Goal: Task Accomplishment & Management: Manage account settings

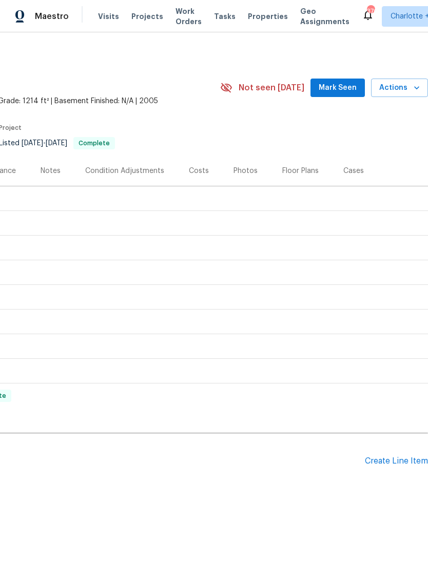
scroll to position [0, 152]
click at [395, 457] on div "Create Line Item" at bounding box center [396, 462] width 63 height 10
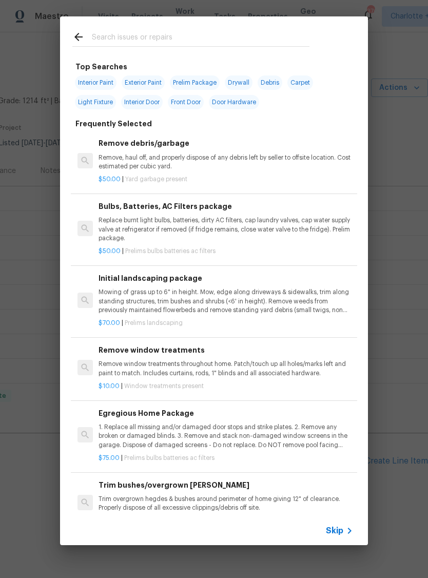
click at [343, 527] on span "Skip" at bounding box center [334, 531] width 17 height 10
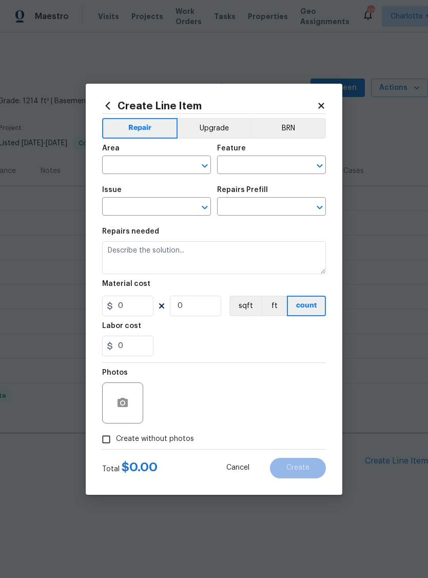
click at [159, 160] on input "text" at bounding box center [142, 166] width 80 height 16
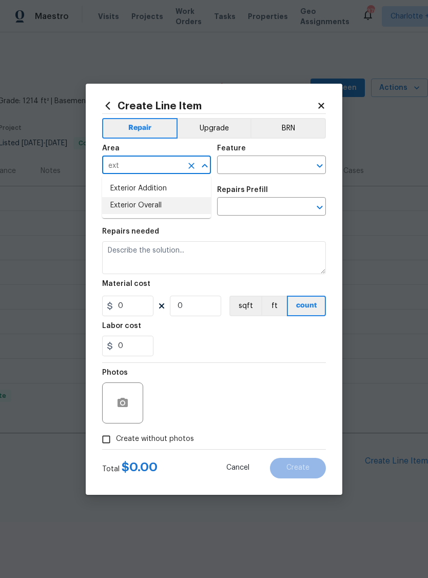
click at [166, 202] on li "Exterior Overall" at bounding box center [156, 205] width 109 height 17
type input "Exterior Overall"
click at [258, 167] on input "text" at bounding box center [257, 166] width 80 height 16
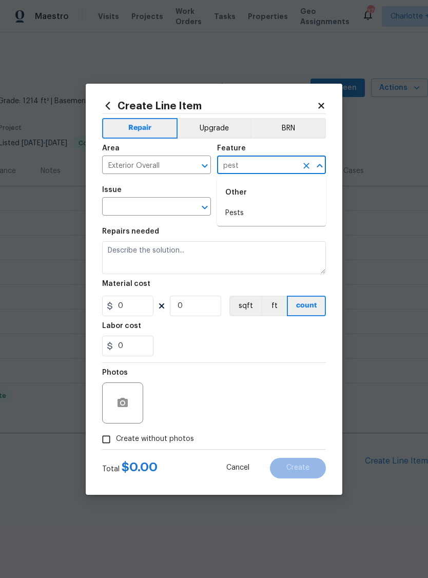
click at [248, 210] on li "Pests" at bounding box center [271, 213] width 109 height 17
type input "Pests"
click at [160, 203] on input "text" at bounding box center [142, 208] width 80 height 16
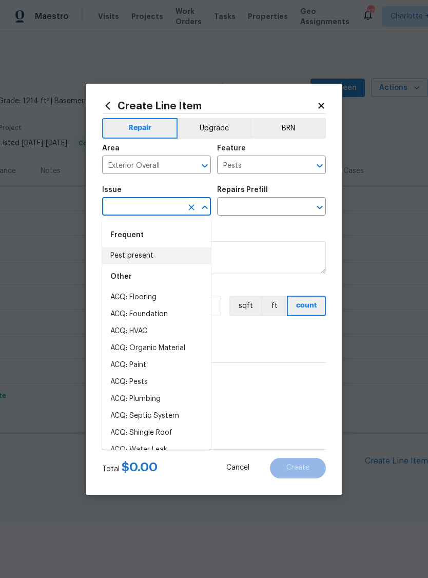
click at [146, 253] on li "Pest present" at bounding box center [156, 256] width 109 height 17
type input "Pest present"
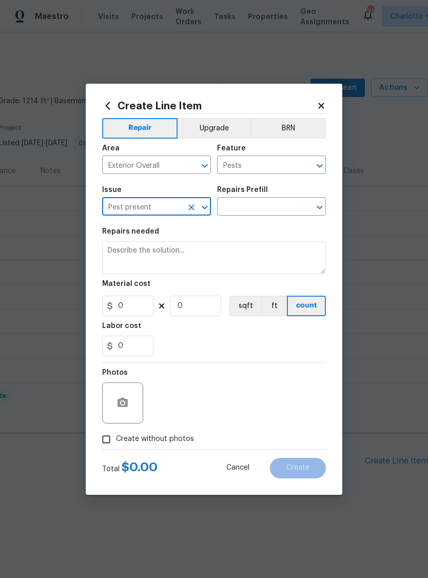
click at [261, 203] on input "text" at bounding box center [257, 208] width 80 height 16
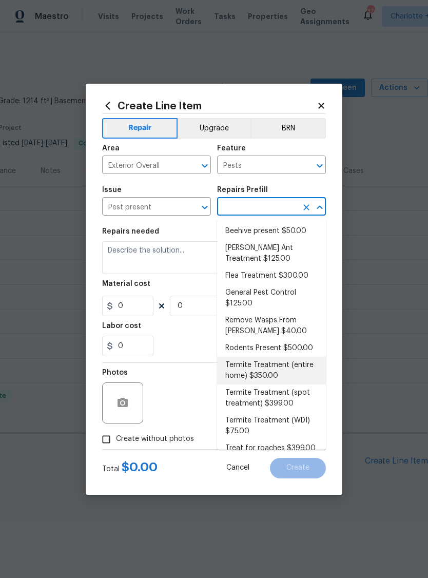
click at [268, 369] on li "Termite Treatment (entire home) $350.00" at bounding box center [271, 371] width 109 height 28
type input "Termite Treatment (entire home) $350.00"
type textarea "Treat for Termites - Perimeter Plus; to include trenching, drilling where neede…"
type input "1"
type input "Termite Treatment (entire home) $350.00"
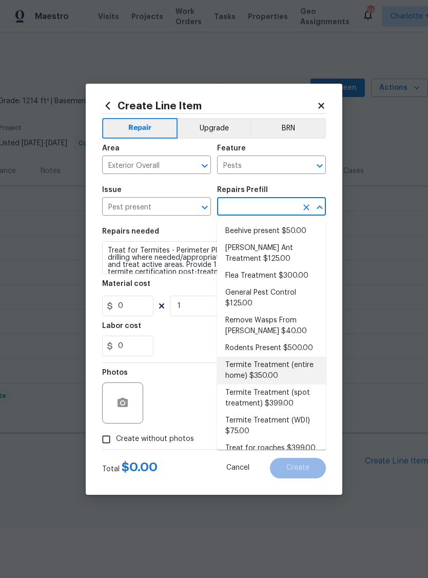
type input "350"
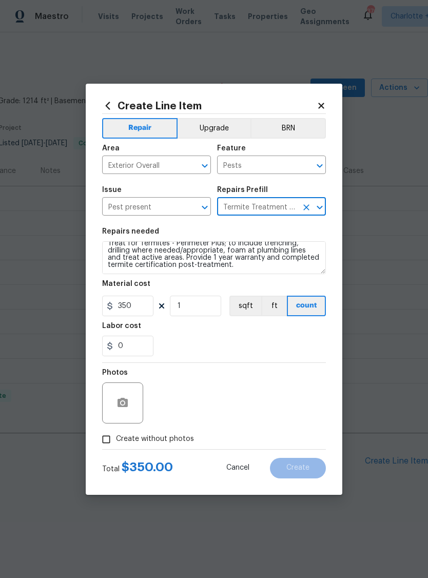
scroll to position [7, 0]
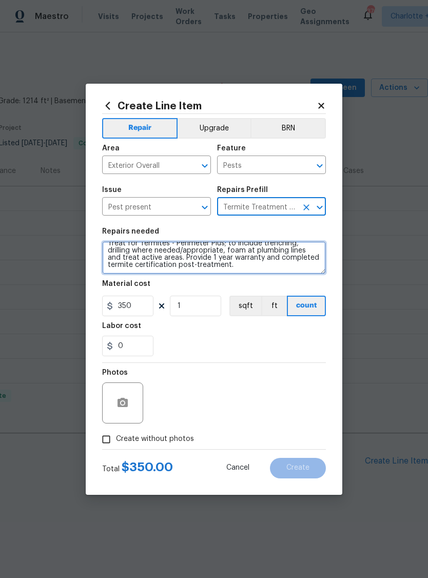
click at [265, 268] on textarea "Treat for Termites - Perimeter Plus; to include trenching, drilling where neede…" at bounding box center [214, 257] width 224 height 33
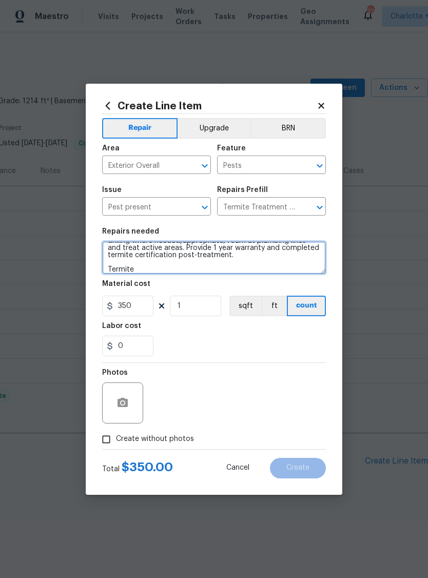
scroll to position [17, 0]
type textarea "Treat for Termites - Perimeter Plus; to include trenching, drilling where neede…"
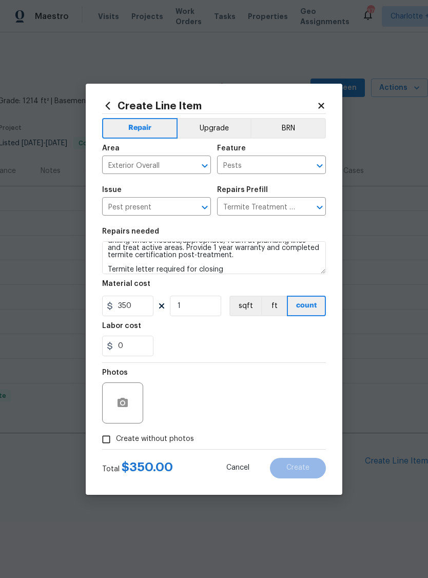
click at [152, 441] on span "Create without photos" at bounding box center [155, 439] width 78 height 11
click at [116, 441] on input "Create without photos" at bounding box center [107, 440] width 20 height 20
checkbox input "true"
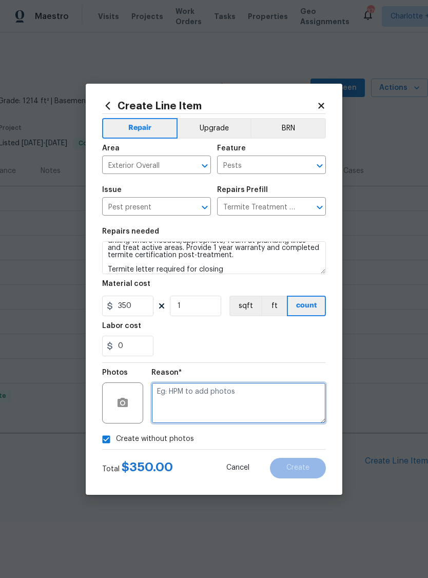
click at [229, 402] on textarea at bounding box center [238, 403] width 175 height 41
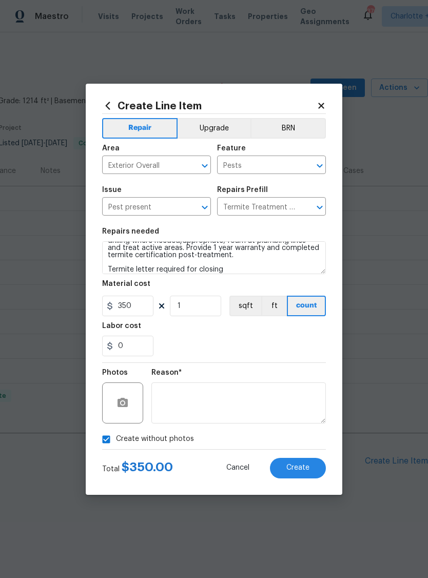
click at [302, 471] on span "Create" at bounding box center [298, 468] width 23 height 8
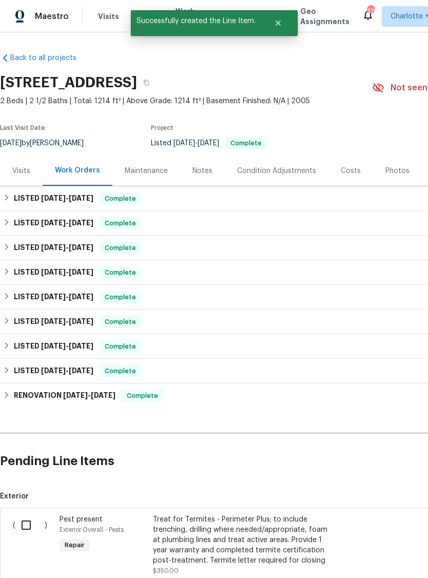
scroll to position [0, 0]
click at [23, 524] on input "checkbox" at bounding box center [29, 526] width 29 height 22
checkbox input "true"
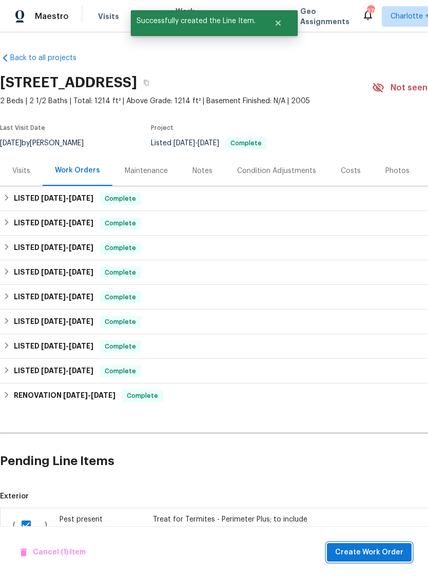
click at [370, 548] on span "Create Work Order" at bounding box center [369, 552] width 68 height 13
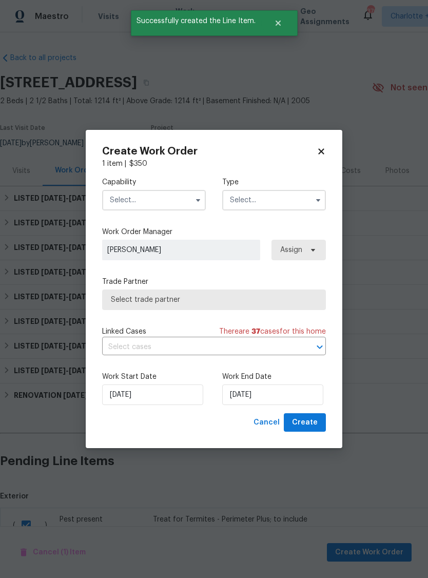
click at [167, 193] on input "text" at bounding box center [154, 200] width 104 height 21
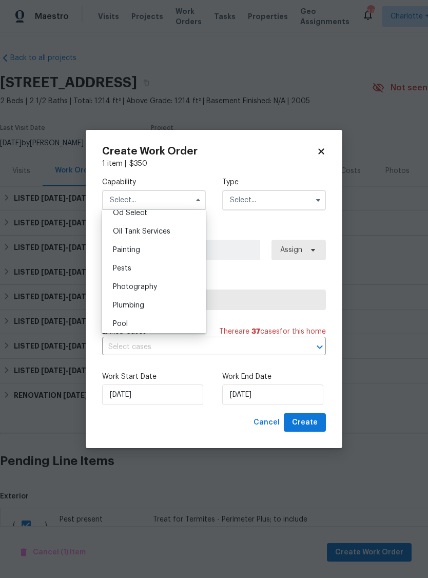
scroll to position [844, 0]
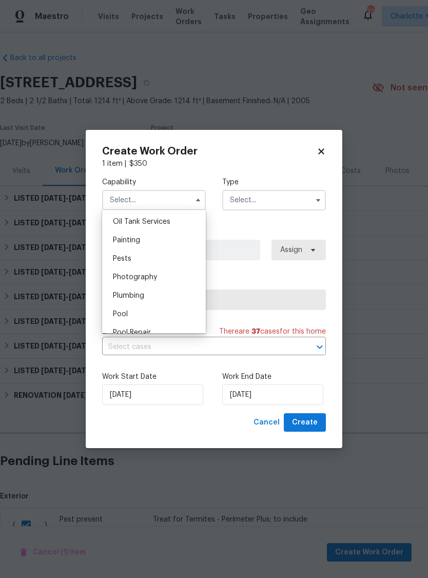
click at [140, 259] on div "Pests" at bounding box center [154, 259] width 99 height 18
type input "Pests"
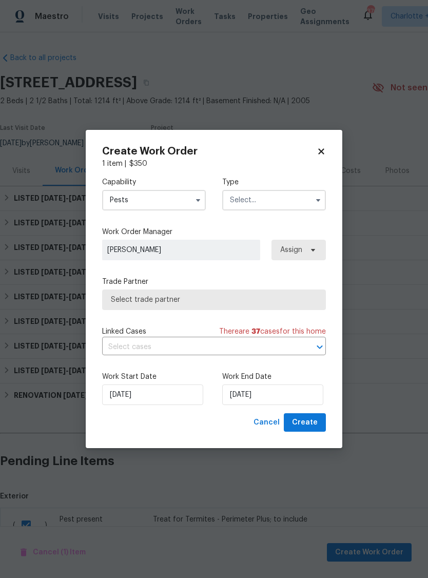
click at [272, 207] on input "text" at bounding box center [274, 200] width 104 height 21
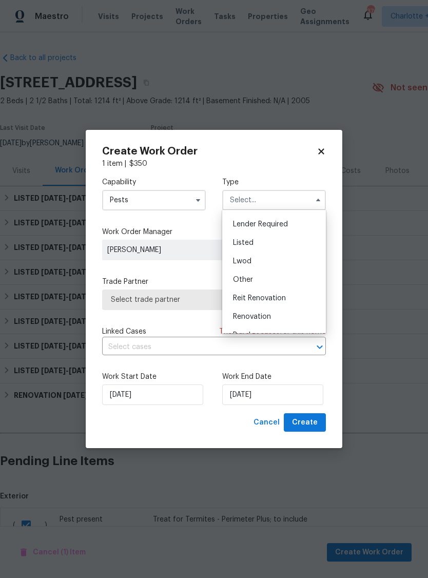
scroll to position [78, 0]
click at [268, 232] on div "Listed" at bounding box center [274, 236] width 99 height 18
type input "Listed"
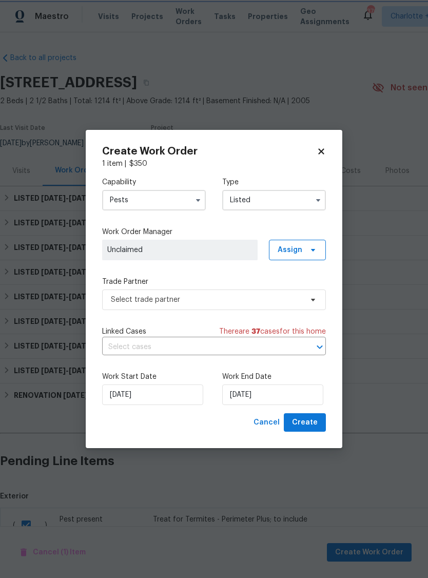
scroll to position [0, 0]
click at [306, 246] on span "Assign" at bounding box center [297, 250] width 57 height 21
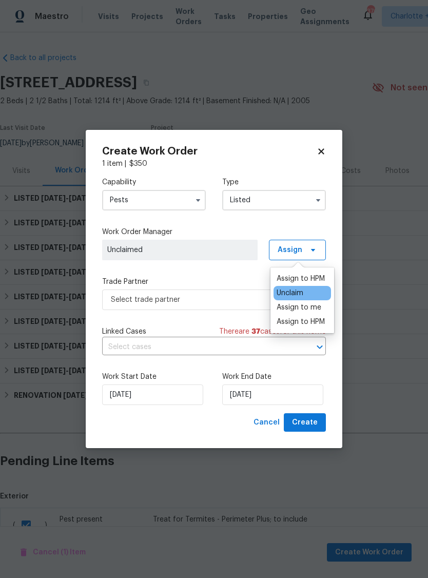
click at [226, 271] on div "Capability Pests Type Listed Work Order Manager Unclaimed Assign Trade Partner …" at bounding box center [214, 291] width 224 height 244
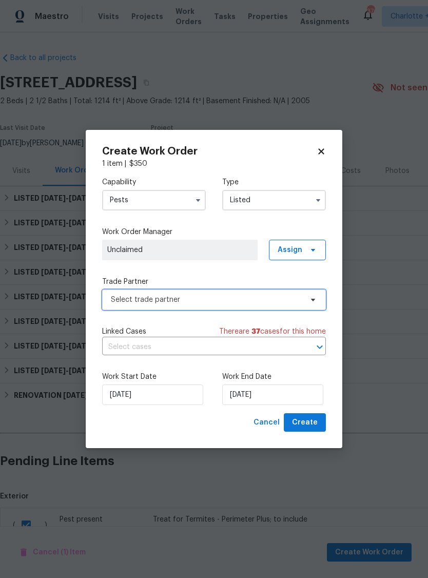
click at [300, 295] on span "Select trade partner" at bounding box center [207, 300] width 192 height 10
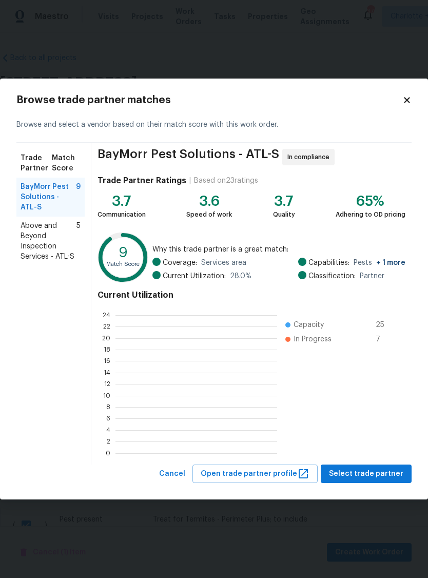
scroll to position [1, 1]
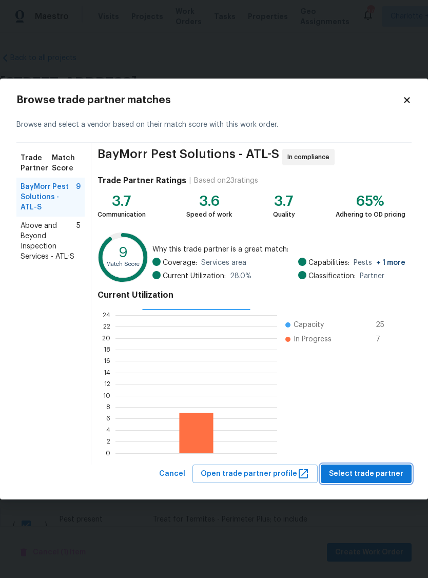
click at [367, 475] on span "Select trade partner" at bounding box center [366, 474] width 74 height 13
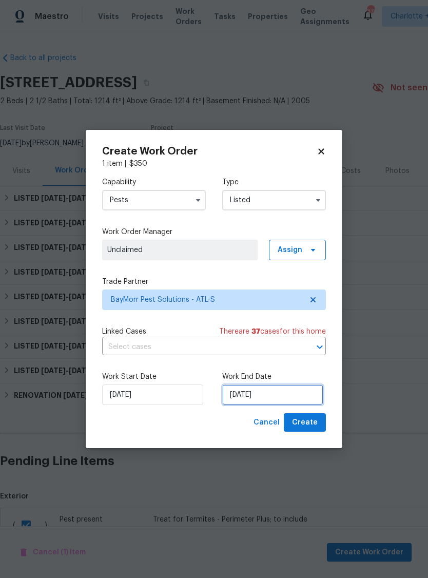
click at [287, 402] on input "[DATE]" at bounding box center [272, 395] width 101 height 21
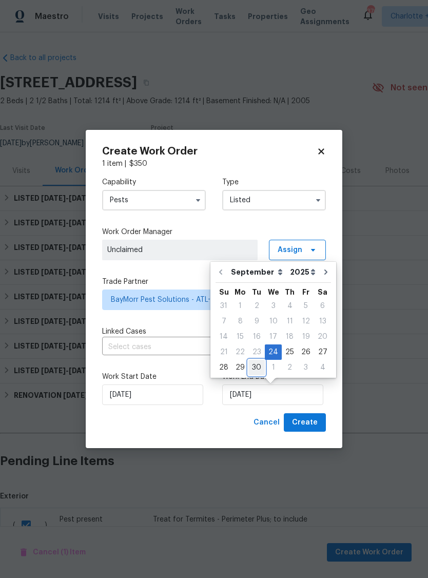
click at [258, 365] on div "30" at bounding box center [257, 368] width 16 height 14
type input "[DATE]"
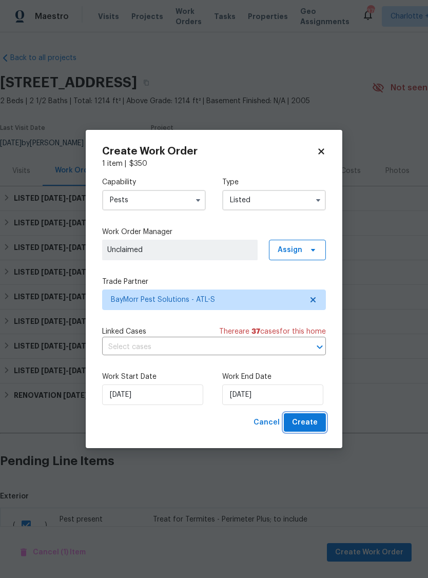
click at [308, 428] on span "Create" at bounding box center [305, 422] width 26 height 13
checkbox input "false"
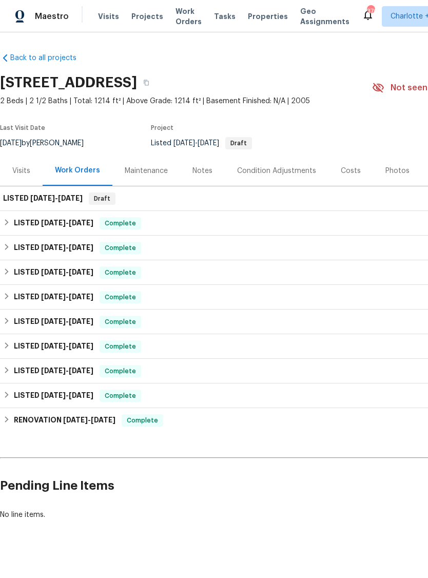
scroll to position [0, 0]
click at [83, 196] on span "[DATE]" at bounding box center [70, 198] width 25 height 7
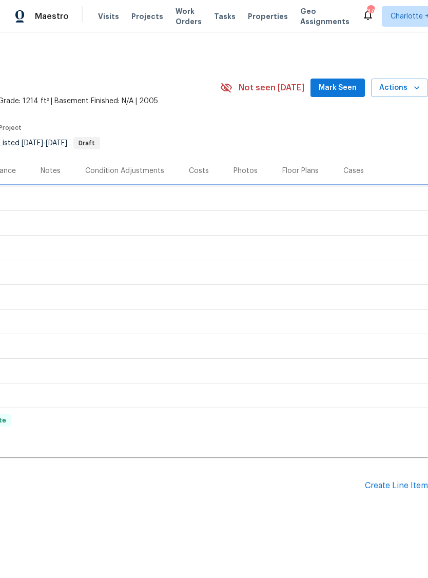
scroll to position [0, 152]
click at [346, 84] on span "Mark Seen" at bounding box center [338, 88] width 38 height 13
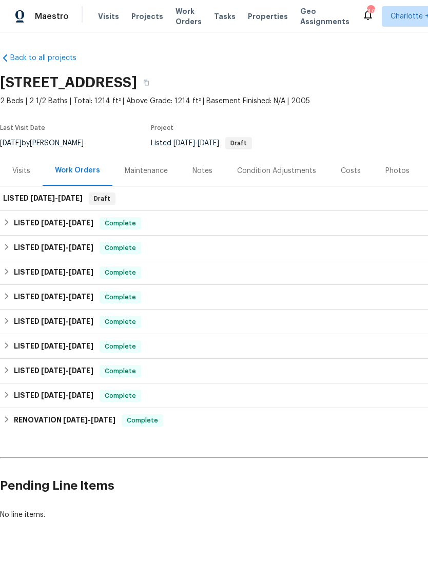
scroll to position [0, 0]
click at [46, 58] on link "Back to all projects" at bounding box center [49, 58] width 99 height 10
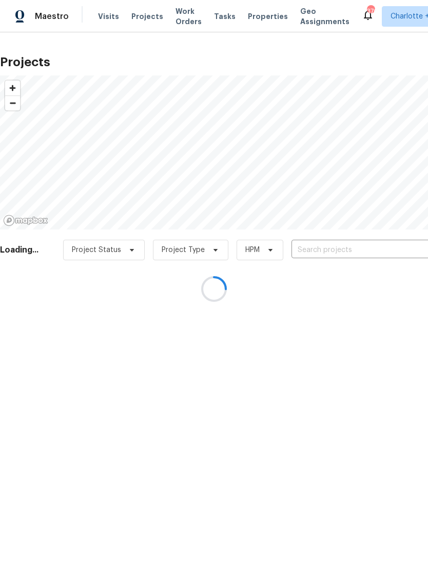
click at [175, 20] on div at bounding box center [214, 289] width 428 height 578
click at [182, 16] on div at bounding box center [214, 289] width 428 height 578
click at [177, 15] on div at bounding box center [214, 289] width 428 height 578
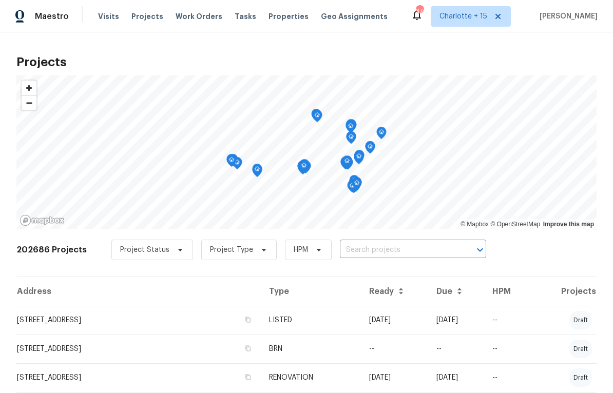
click at [194, 18] on span "Work Orders" at bounding box center [199, 16] width 47 height 10
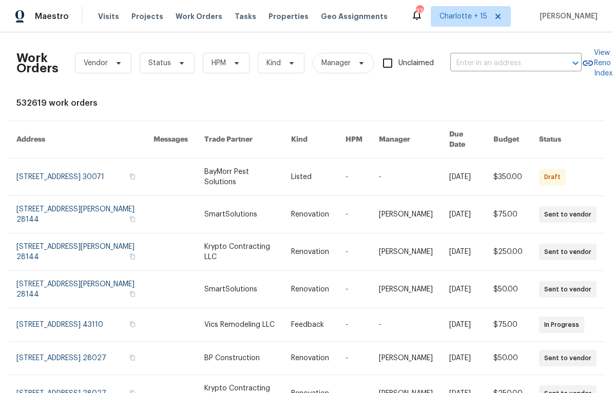
click at [428, 59] on input "text" at bounding box center [501, 63] width 103 height 16
type input "608 summer"
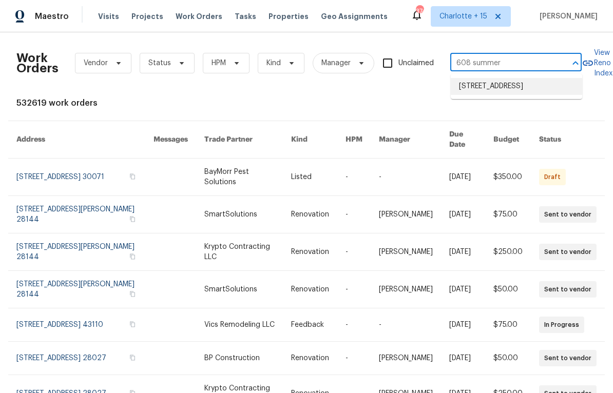
click at [428, 95] on li "[STREET_ADDRESS]" at bounding box center [516, 86] width 131 height 17
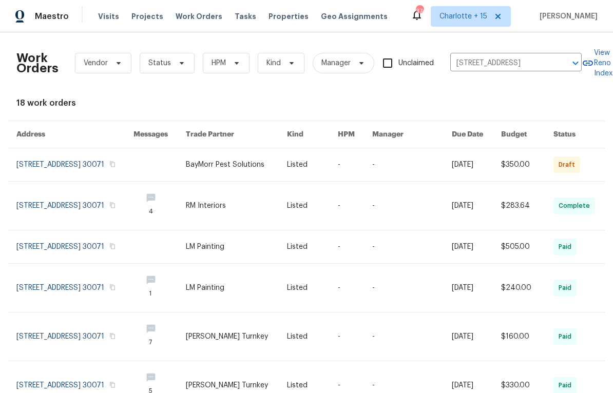
click at [99, 161] on link at bounding box center [74, 164] width 117 height 33
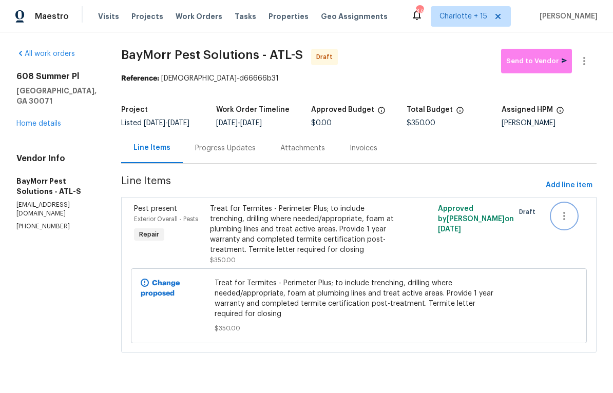
click at [428, 222] on icon "button" at bounding box center [564, 216] width 12 height 12
click at [428, 277] on div at bounding box center [306, 196] width 613 height 393
click at [49, 120] on link "Home details" at bounding box center [38, 123] width 45 height 7
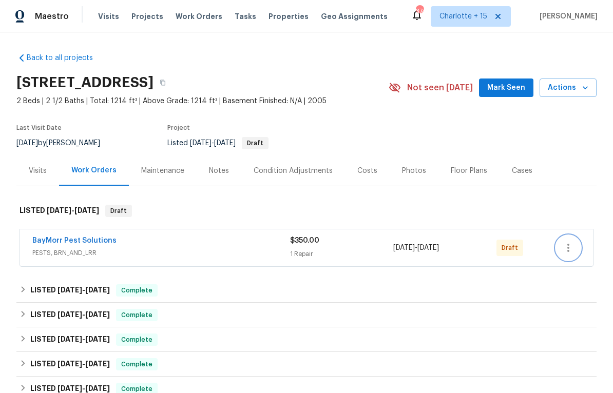
click at [428, 250] on icon "button" at bounding box center [568, 248] width 12 height 12
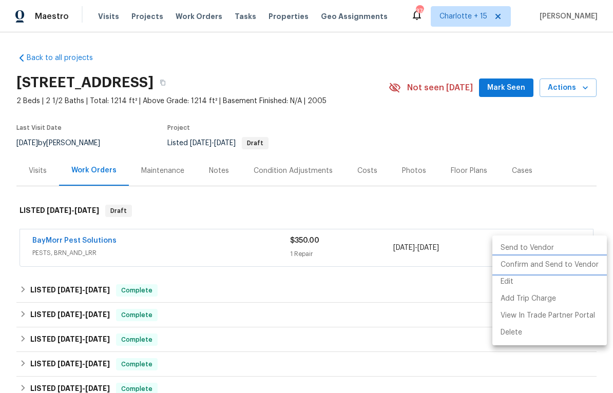
click at [428, 268] on li "Confirm and Send to Vendor" at bounding box center [549, 265] width 115 height 17
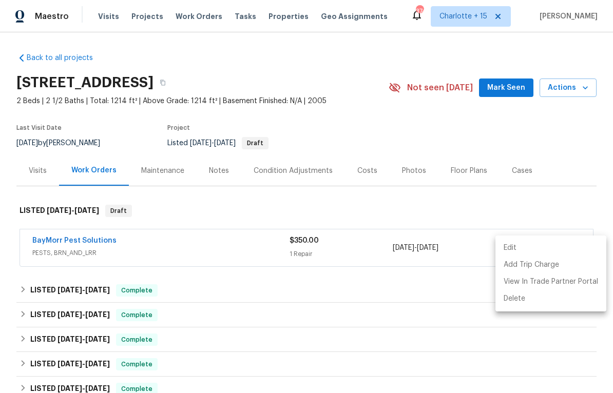
click at [428, 87] on div at bounding box center [306, 196] width 613 height 393
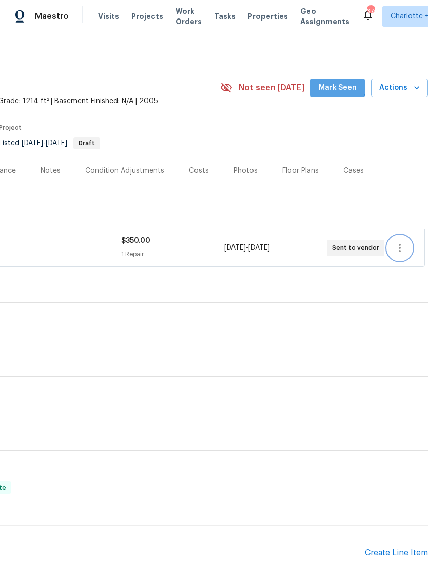
scroll to position [0, 152]
click at [340, 87] on span "Mark Seen" at bounding box center [338, 88] width 38 height 13
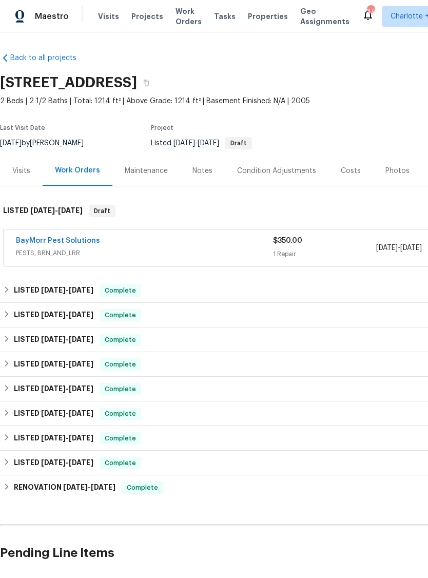
scroll to position [0, 0]
click at [65, 244] on link "BayMorr Pest Solutions" at bounding box center [58, 240] width 84 height 7
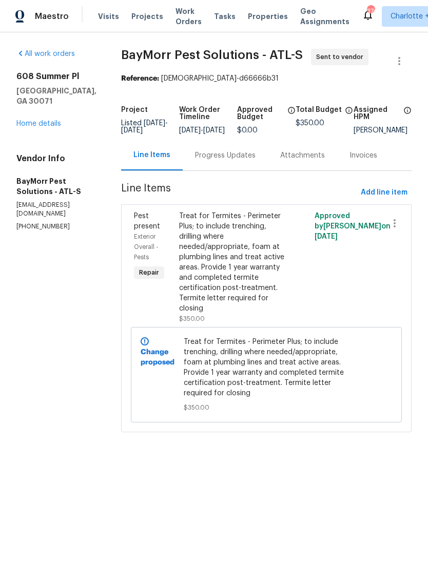
click at [229, 161] on div "Progress Updates" at bounding box center [225, 155] width 61 height 10
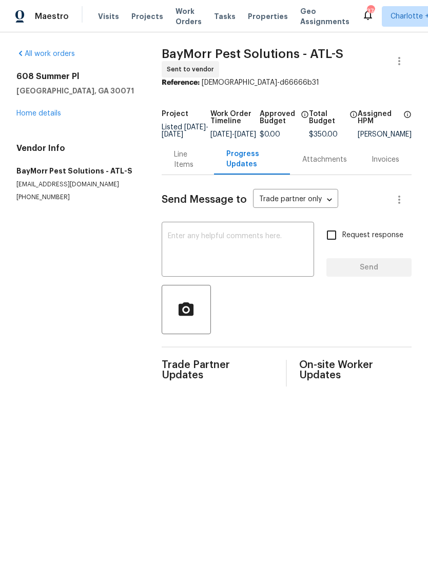
click at [335, 244] on input "Request response" at bounding box center [332, 235] width 22 height 22
checkbox input "true"
click at [253, 254] on textarea at bounding box center [238, 251] width 140 height 36
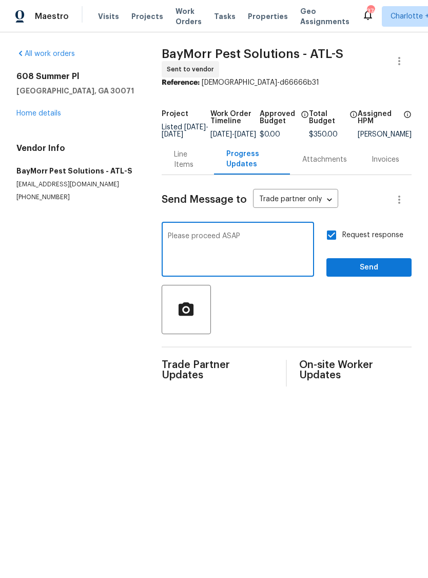
type textarea "Please proceed ASAP"
click at [369, 273] on span "Send" at bounding box center [369, 267] width 69 height 13
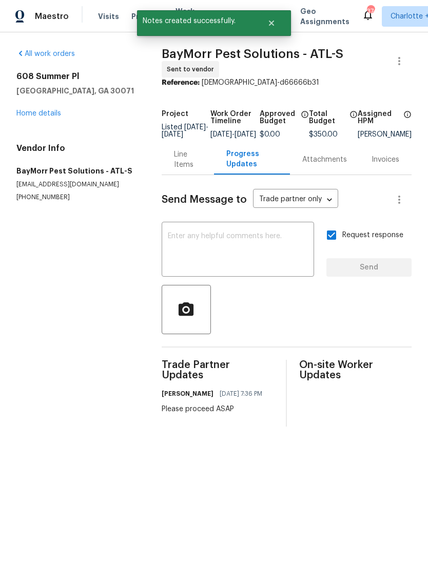
click at [45, 111] on link "Home details" at bounding box center [38, 113] width 45 height 7
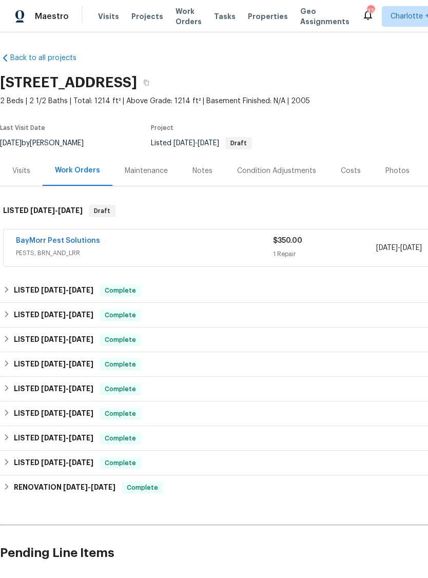
click at [268, 20] on icon "Close" at bounding box center [272, 23] width 8 height 8
click at [181, 18] on span "Work Orders" at bounding box center [189, 16] width 26 height 21
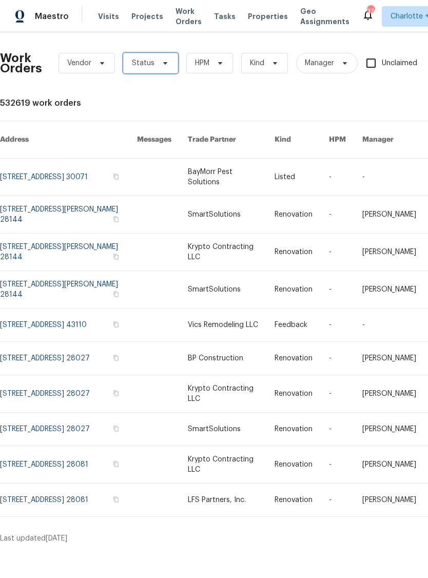
click at [154, 63] on span "Status" at bounding box center [150, 63] width 55 height 21
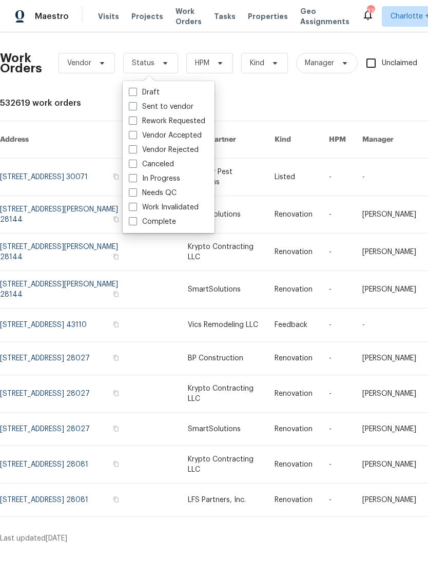
click at [170, 191] on label "Needs QC" at bounding box center [153, 193] width 48 height 10
click at [136, 191] on input "Needs QC" at bounding box center [132, 191] width 7 height 7
checkbox input "true"
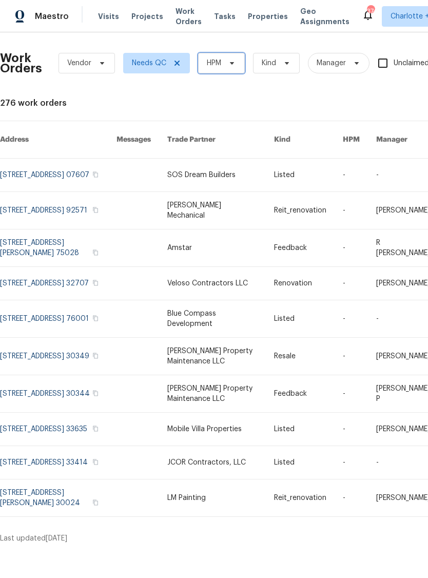
click at [229, 63] on icon at bounding box center [232, 63] width 8 height 8
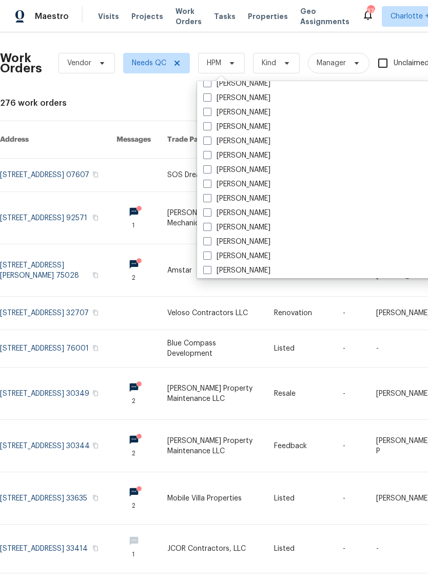
scroll to position [3286, 0]
click at [221, 140] on label "[PERSON_NAME]" at bounding box center [236, 142] width 67 height 10
click at [210, 140] on input "[PERSON_NAME]" at bounding box center [206, 140] width 7 height 7
checkbox input "true"
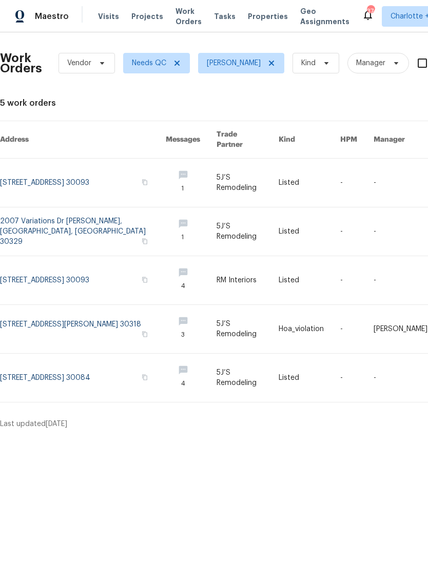
click at [98, 285] on link at bounding box center [83, 280] width 166 height 48
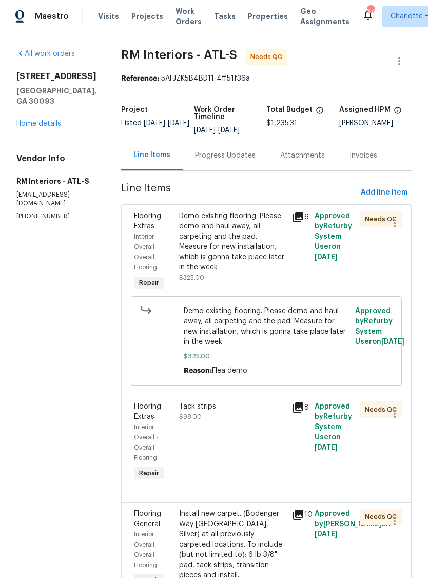
click at [252, 254] on div "Demo existing flooring. Please demo and haul away, all carpeting and the pad. M…" at bounding box center [232, 242] width 107 height 62
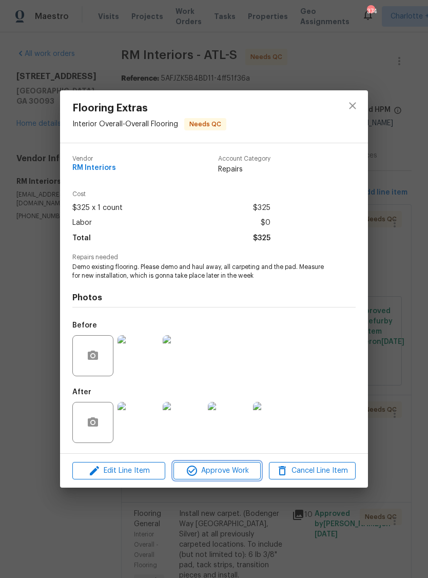
click at [233, 473] on span "Approve Work" at bounding box center [217, 471] width 81 height 13
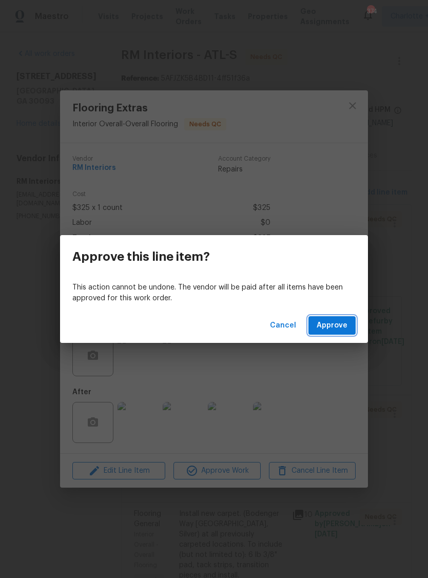
click at [340, 323] on span "Approve" at bounding box center [332, 325] width 31 height 13
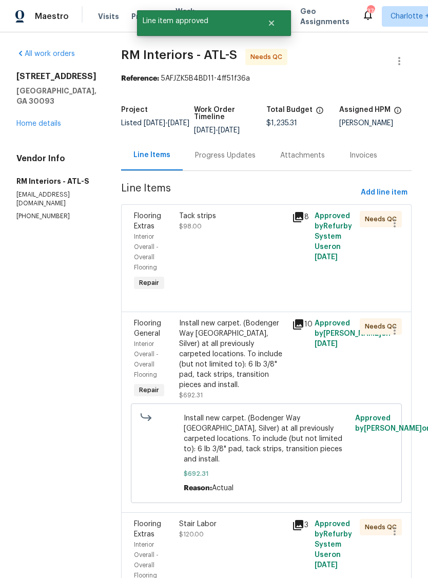
click at [248, 269] on div "Tack strips $98.00" at bounding box center [232, 252] width 113 height 88
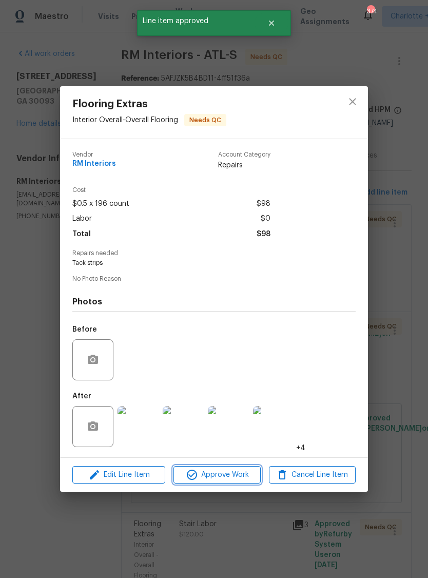
click at [234, 477] on span "Approve Work" at bounding box center [217, 475] width 81 height 13
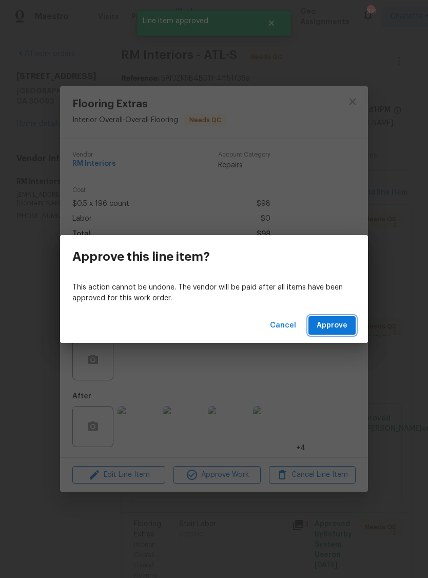
click at [339, 330] on span "Approve" at bounding box center [332, 325] width 31 height 13
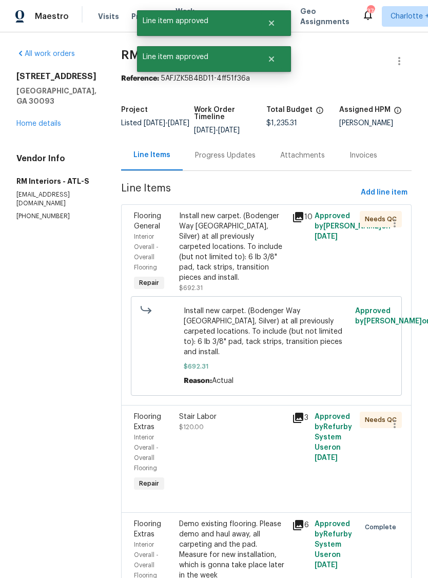
click at [262, 262] on div "Install new carpet. (Bodenger Way [GEOGRAPHIC_DATA], Silver) at all previously …" at bounding box center [232, 247] width 107 height 72
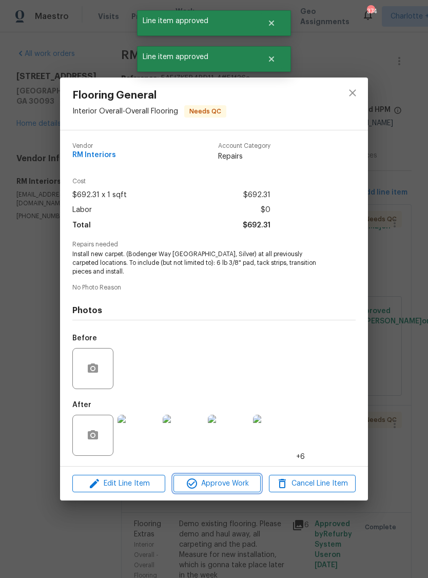
click at [232, 483] on span "Approve Work" at bounding box center [217, 484] width 81 height 13
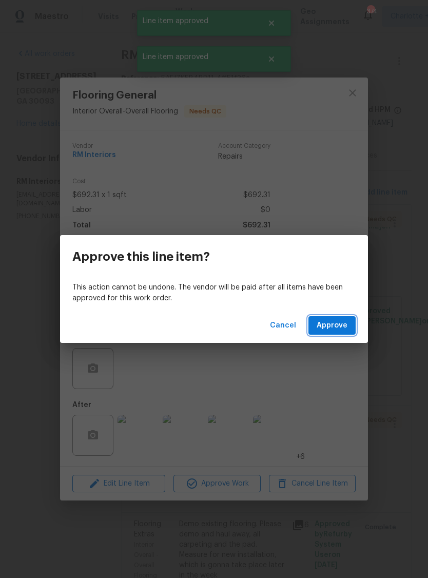
click at [342, 328] on span "Approve" at bounding box center [332, 325] width 31 height 13
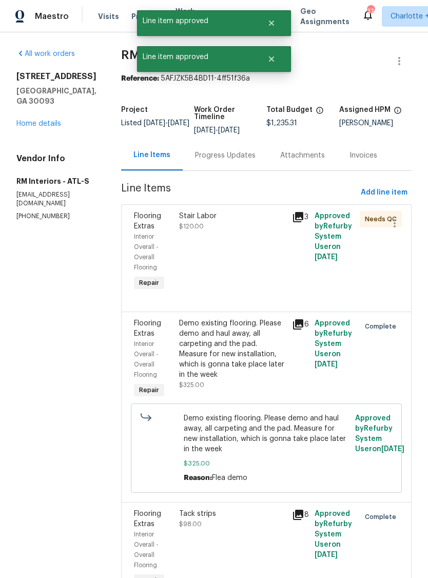
click at [244, 252] on div "Stair Labor $120.00" at bounding box center [232, 252] width 113 height 88
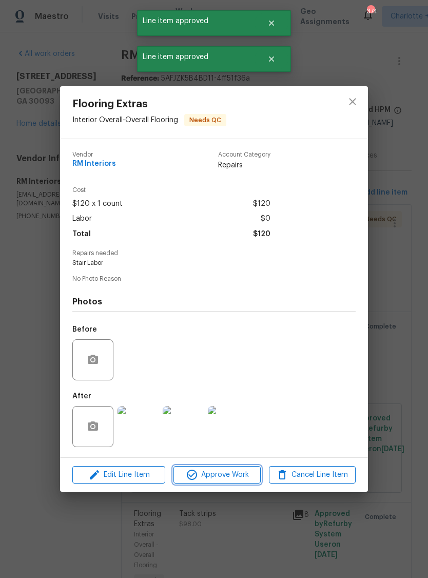
click at [234, 477] on span "Approve Work" at bounding box center [217, 475] width 81 height 13
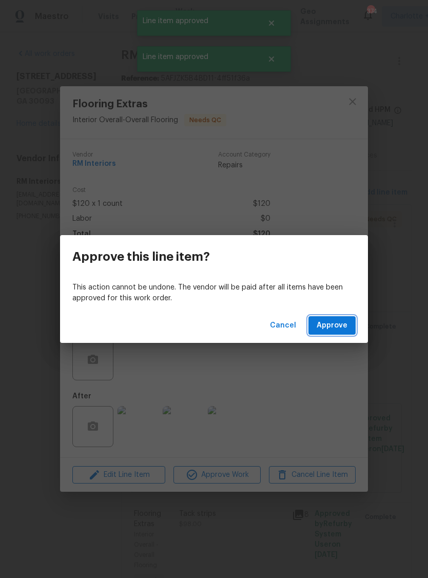
click at [335, 327] on span "Approve" at bounding box center [332, 325] width 31 height 13
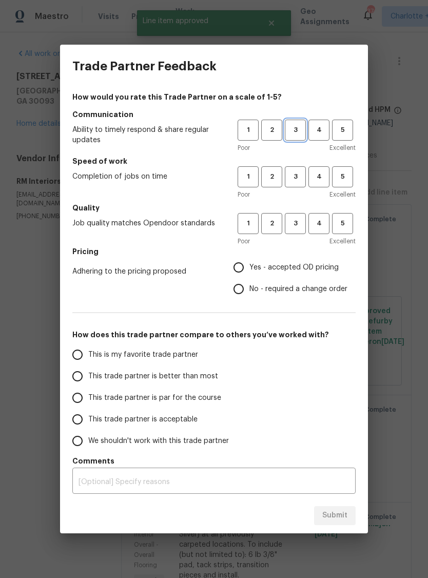
click at [296, 131] on span "3" at bounding box center [295, 130] width 19 height 12
click at [294, 181] on span "3" at bounding box center [295, 177] width 19 height 12
click at [297, 223] on span "3" at bounding box center [295, 224] width 19 height 12
click at [248, 269] on input "Yes - accepted OD pricing" at bounding box center [239, 268] width 22 height 22
radio input "true"
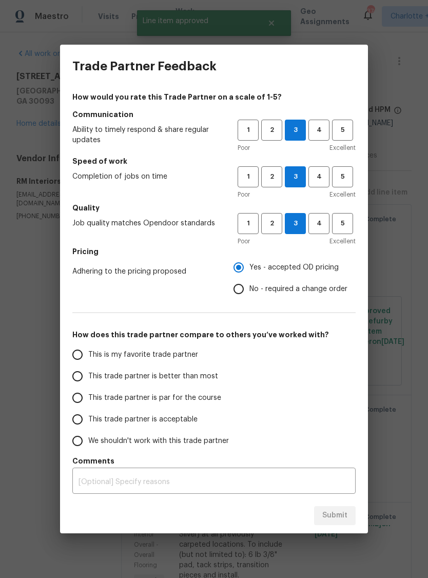
click at [153, 358] on span "This is my favorite trade partner" at bounding box center [143, 355] width 110 height 11
click at [88, 358] on input "This is my favorite trade partner" at bounding box center [78, 355] width 22 height 22
click at [337, 517] on span "Submit" at bounding box center [335, 515] width 25 height 13
radio input "true"
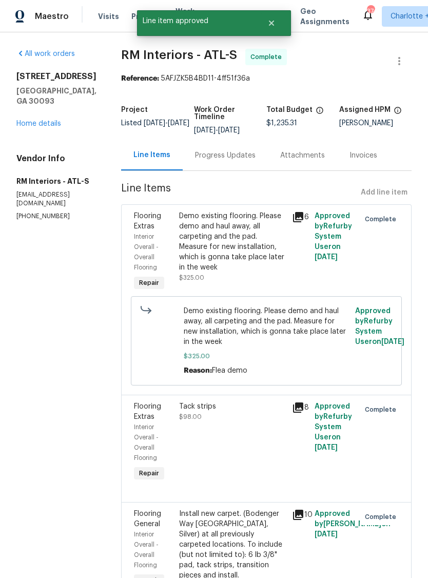
radio input "false"
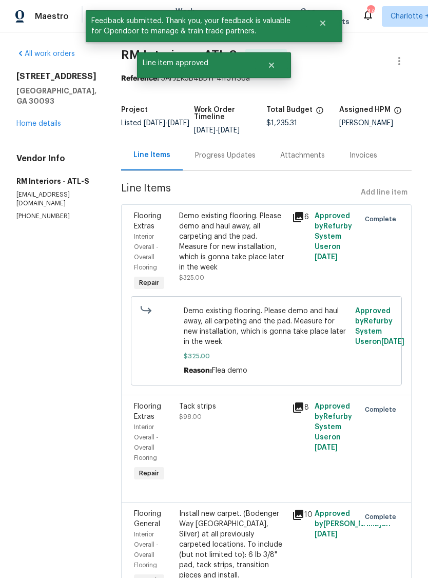
click at [44, 120] on link "Home details" at bounding box center [38, 123] width 45 height 7
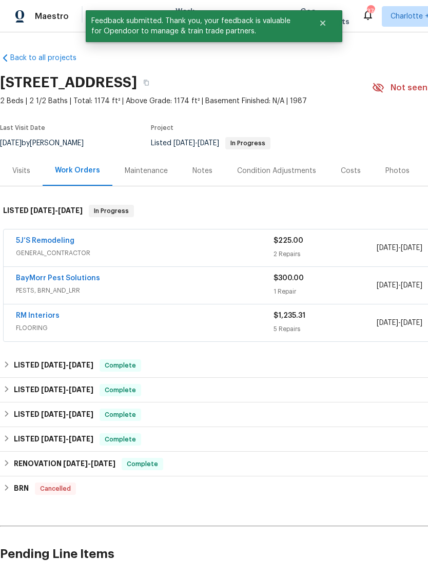
click at [61, 243] on link "5J’S Remodeling" at bounding box center [45, 240] width 59 height 7
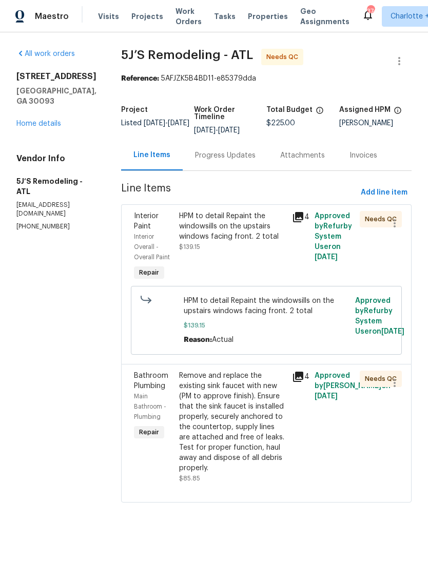
click at [250, 247] on div "HPM to detail Repaint the windowsills on the upstairs windows facing front. 2 t…" at bounding box center [232, 231] width 107 height 41
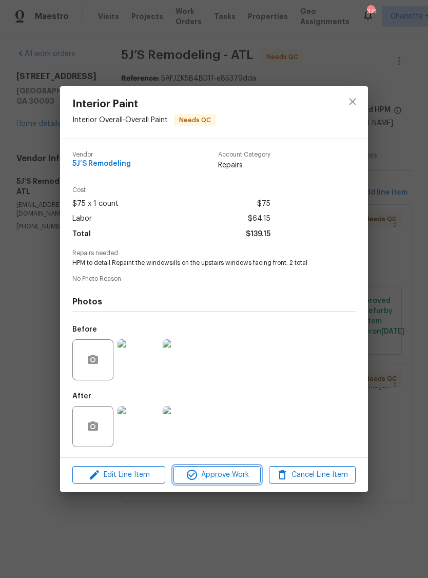
click at [235, 474] on span "Approve Work" at bounding box center [217, 475] width 81 height 13
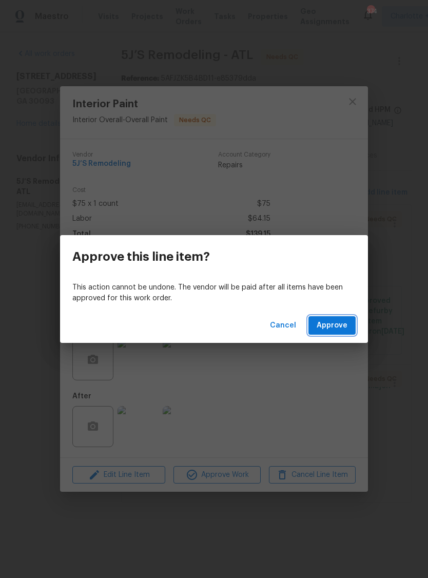
click at [334, 322] on span "Approve" at bounding box center [332, 325] width 31 height 13
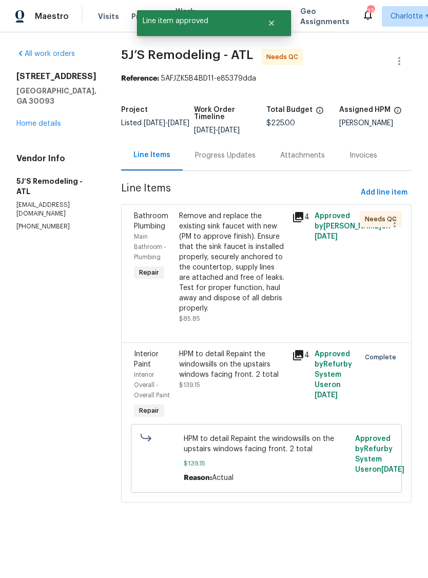
click at [249, 269] on div "Remove and replace the existing sink faucet with new (PM to approve finish). En…" at bounding box center [232, 262] width 107 height 103
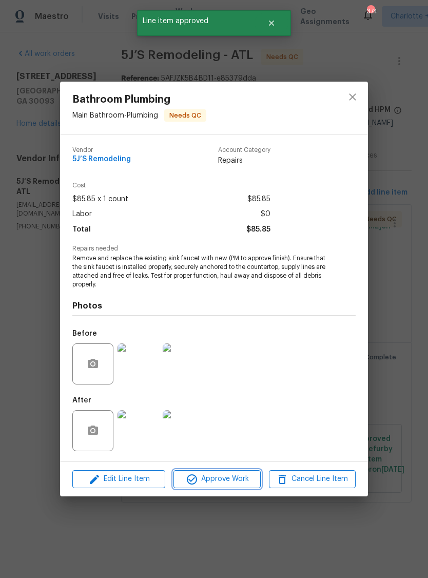
click at [232, 477] on span "Approve Work" at bounding box center [217, 479] width 81 height 13
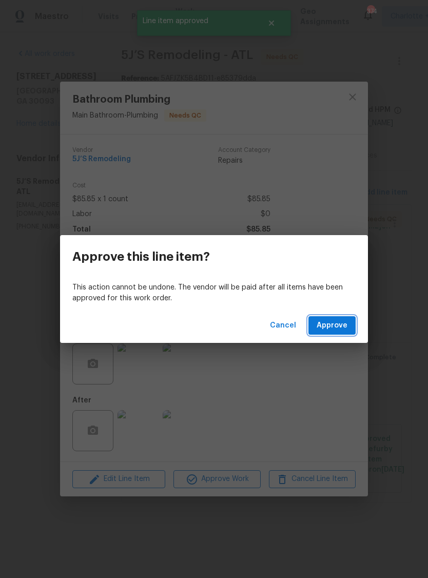
click at [340, 325] on span "Approve" at bounding box center [332, 325] width 31 height 13
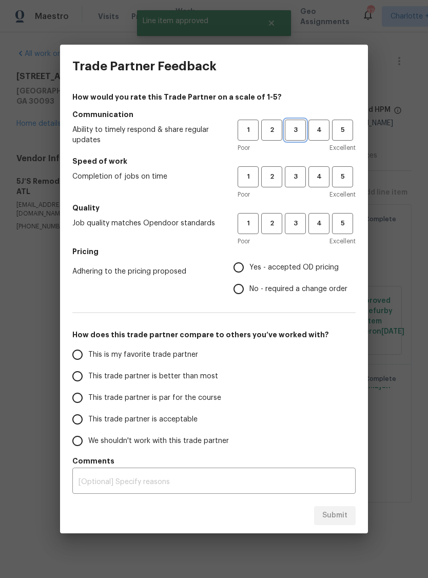
click at [297, 131] on span "3" at bounding box center [295, 130] width 19 height 12
click at [299, 182] on span "3" at bounding box center [295, 177] width 19 height 12
click at [294, 222] on span "3" at bounding box center [295, 224] width 19 height 12
click at [241, 267] on input "Yes - accepted OD pricing" at bounding box center [239, 268] width 22 height 22
radio input "true"
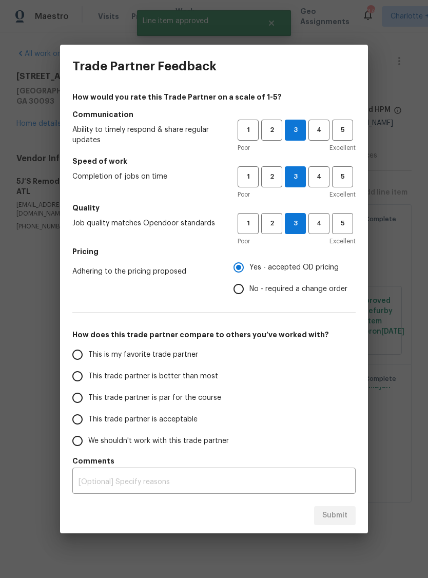
click at [169, 357] on span "This is my favorite trade partner" at bounding box center [143, 355] width 110 height 11
click at [88, 357] on input "This is my favorite trade partner" at bounding box center [78, 355] width 22 height 22
click at [337, 517] on span "Submit" at bounding box center [335, 515] width 25 height 13
radio input "true"
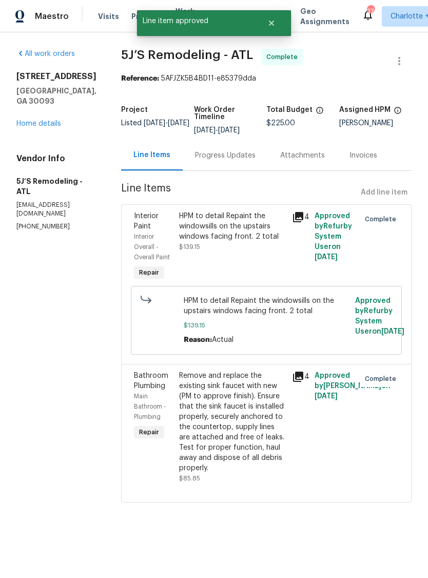
radio input "false"
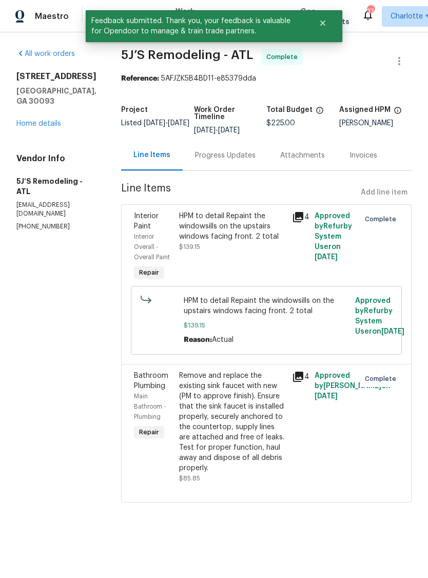
click at [317, 19] on button "Close" at bounding box center [323, 23] width 34 height 21
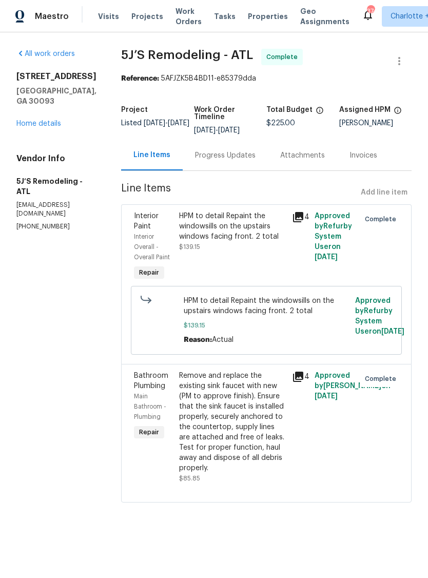
click at [181, 13] on span "Work Orders" at bounding box center [189, 16] width 26 height 21
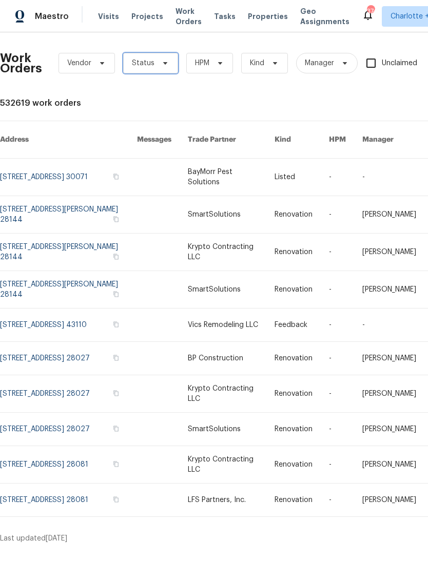
click at [158, 61] on span at bounding box center [163, 63] width 11 height 8
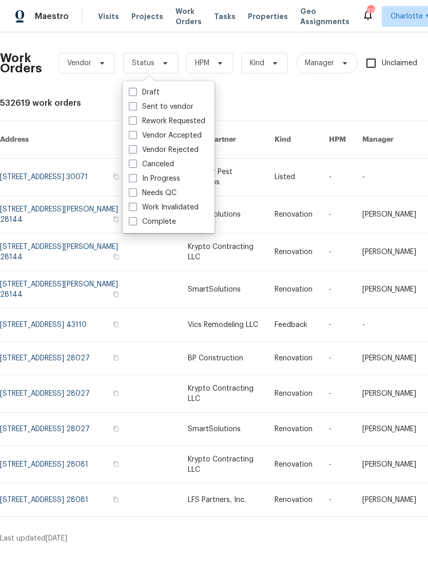
click at [169, 192] on label "Needs QC" at bounding box center [153, 193] width 48 height 10
click at [136, 192] on input "Needs QC" at bounding box center [132, 191] width 7 height 7
checkbox input "true"
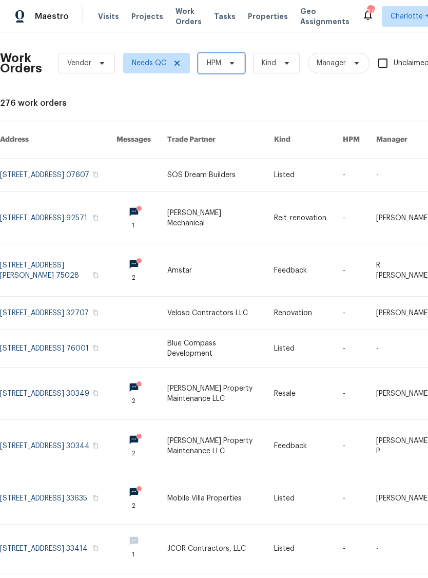
click at [233, 63] on icon at bounding box center [232, 63] width 4 height 3
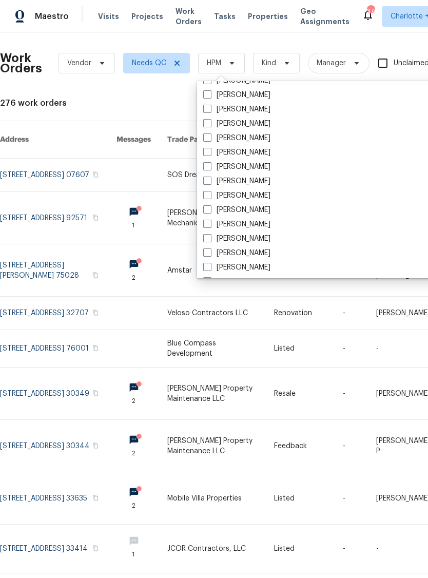
scroll to position [3214, 0]
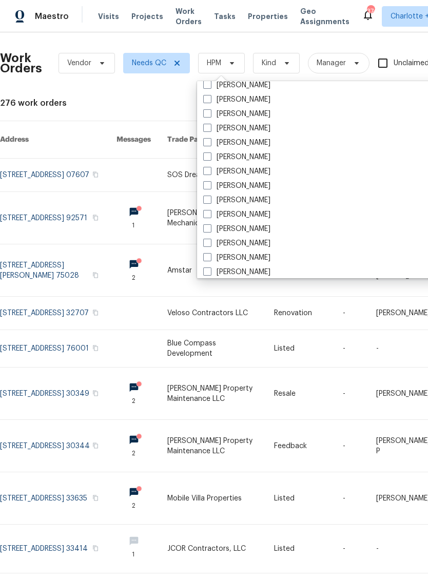
click at [247, 213] on label "[PERSON_NAME]" at bounding box center [236, 215] width 67 height 10
click at [210, 213] on input "[PERSON_NAME]" at bounding box center [206, 213] width 7 height 7
checkbox input "true"
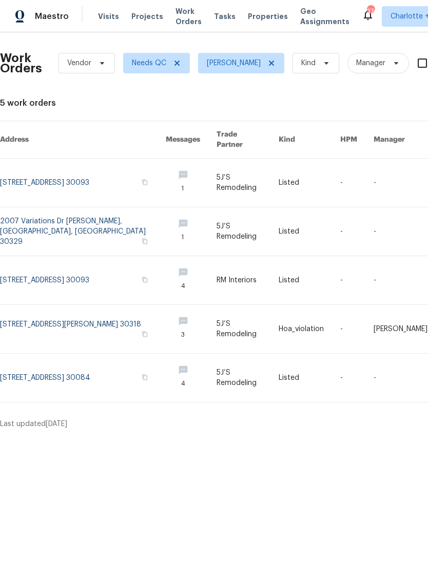
click at [88, 227] on link at bounding box center [83, 231] width 166 height 48
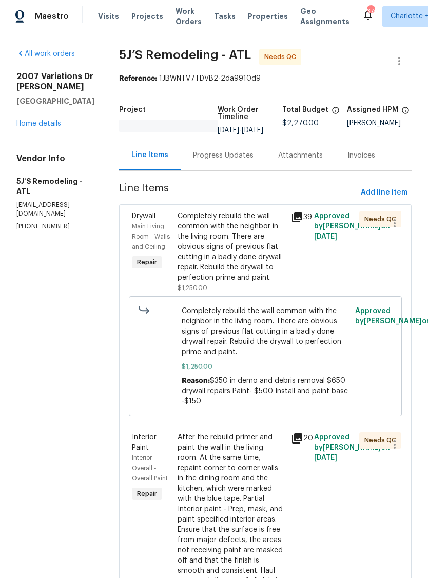
click at [242, 267] on div "Completely rebuild the wall common with the neighbor in the living room. There …" at bounding box center [232, 247] width 108 height 72
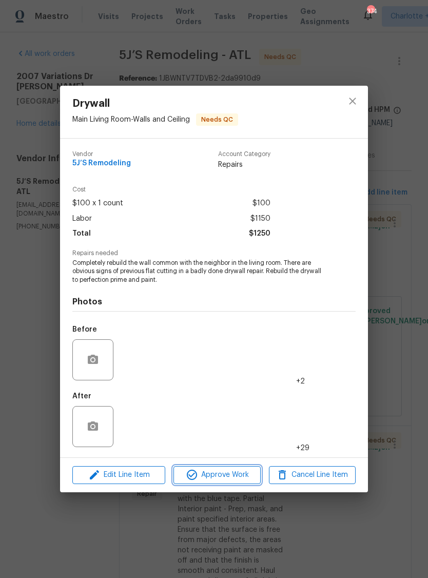
click at [240, 473] on span "Approve Work" at bounding box center [217, 475] width 81 height 13
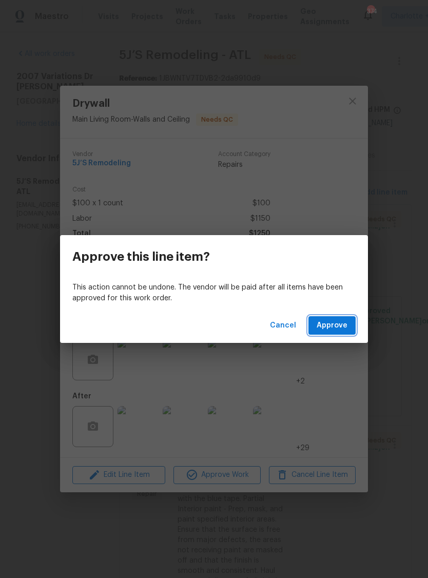
click at [336, 327] on span "Approve" at bounding box center [332, 325] width 31 height 13
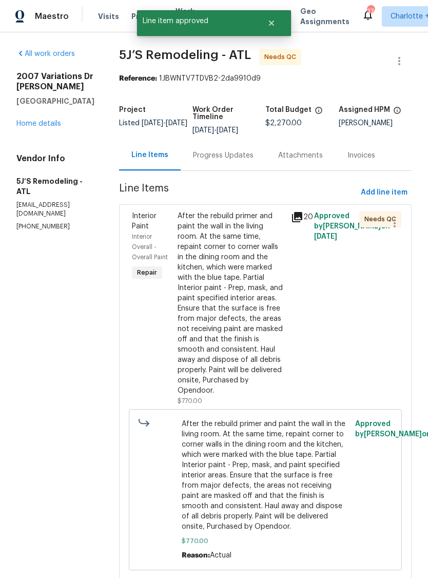
click at [266, 300] on div "After the rebuild primer and paint the wall in the living room. At the same tim…" at bounding box center [232, 303] width 108 height 185
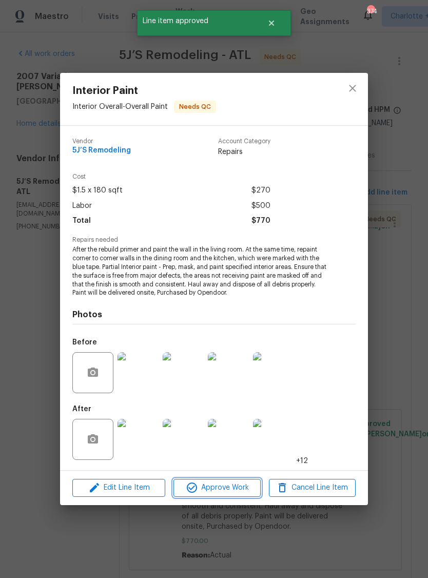
click at [230, 485] on span "Approve Work" at bounding box center [217, 488] width 81 height 13
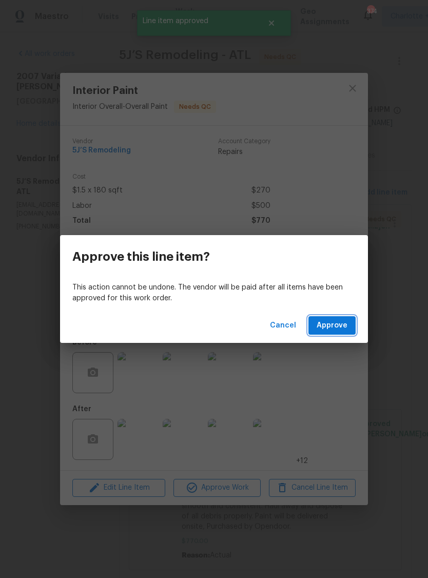
click at [335, 326] on span "Approve" at bounding box center [332, 325] width 31 height 13
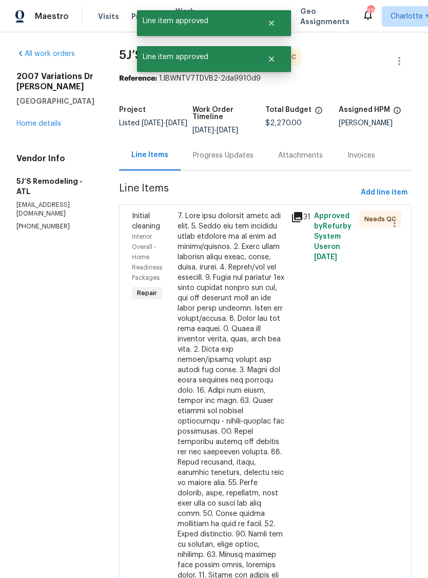
click at [240, 361] on div at bounding box center [232, 457] width 108 height 493
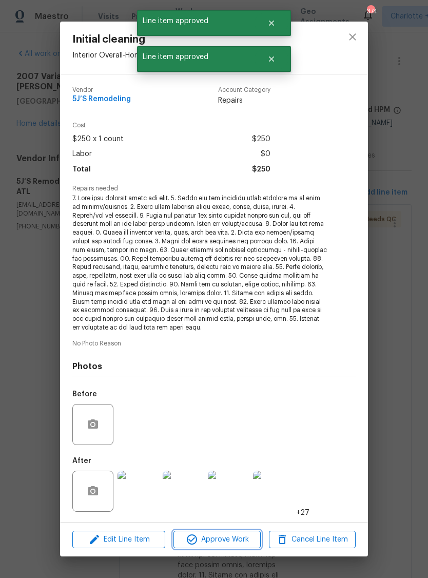
click at [242, 535] on span "Approve Work" at bounding box center [217, 540] width 81 height 13
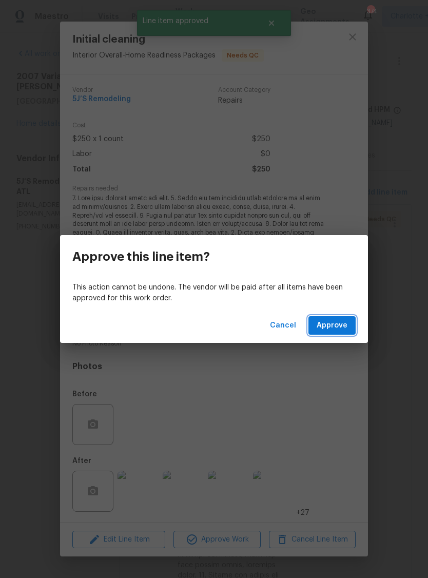
click at [335, 329] on span "Approve" at bounding box center [332, 325] width 31 height 13
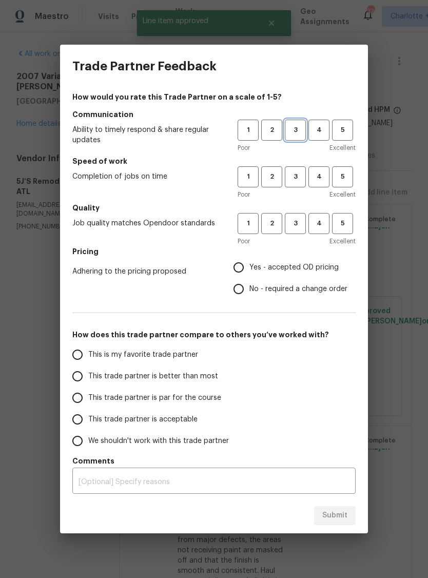
click at [299, 130] on span "3" at bounding box center [295, 130] width 19 height 12
click at [296, 182] on span "3" at bounding box center [295, 177] width 19 height 12
click at [296, 225] on span "3" at bounding box center [295, 224] width 19 height 12
click at [246, 270] on input "Yes - accepted OD pricing" at bounding box center [239, 268] width 22 height 22
radio input "true"
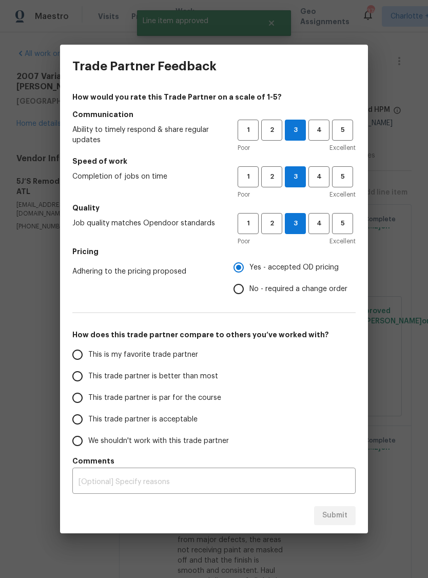
click at [164, 358] on span "This is my favorite trade partner" at bounding box center [143, 355] width 110 height 11
click at [88, 358] on input "This is my favorite trade partner" at bounding box center [78, 355] width 22 height 22
click at [338, 515] on span "Submit" at bounding box center [335, 515] width 25 height 13
radio input "true"
radio input "false"
